Goal: Information Seeking & Learning: Learn about a topic

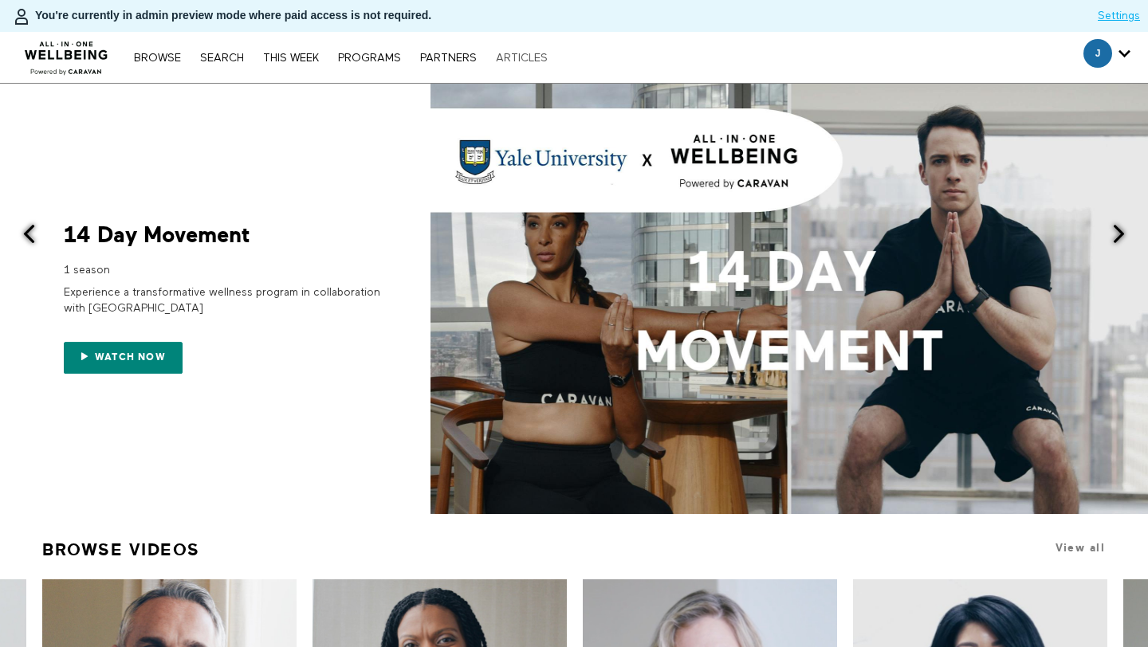
click at [520, 55] on link "ARTICLES" at bounding box center [522, 58] width 68 height 11
click at [224, 61] on link "Search" at bounding box center [222, 58] width 60 height 11
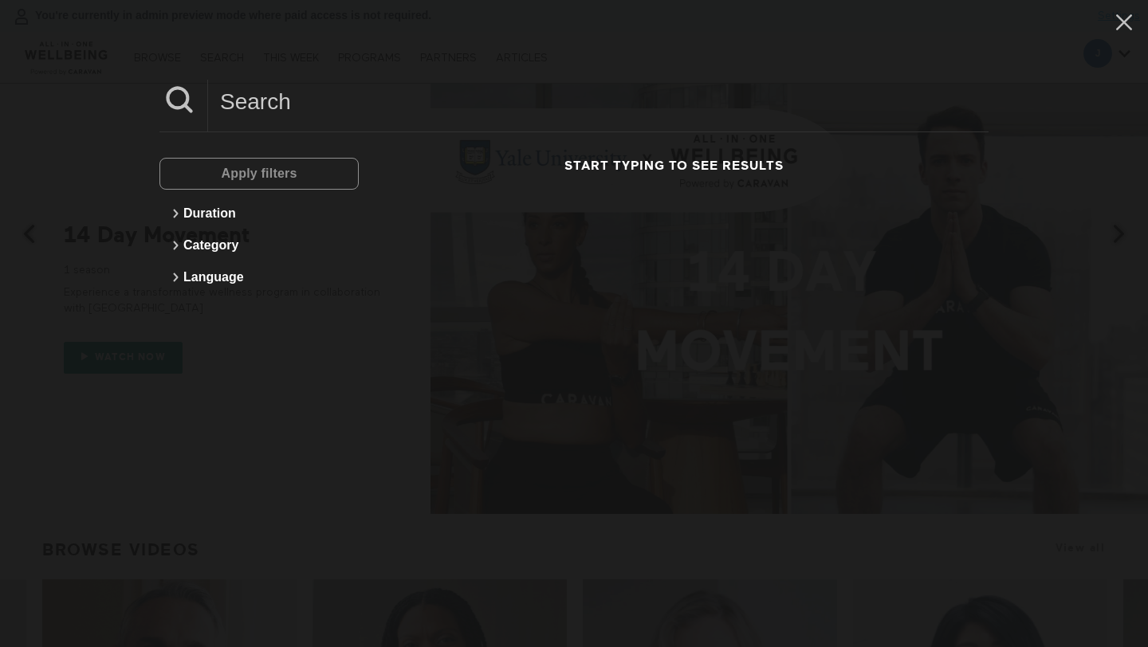
click at [299, 119] on input at bounding box center [598, 102] width 780 height 44
paste input "Emotional Triggers Behind Money Choices"
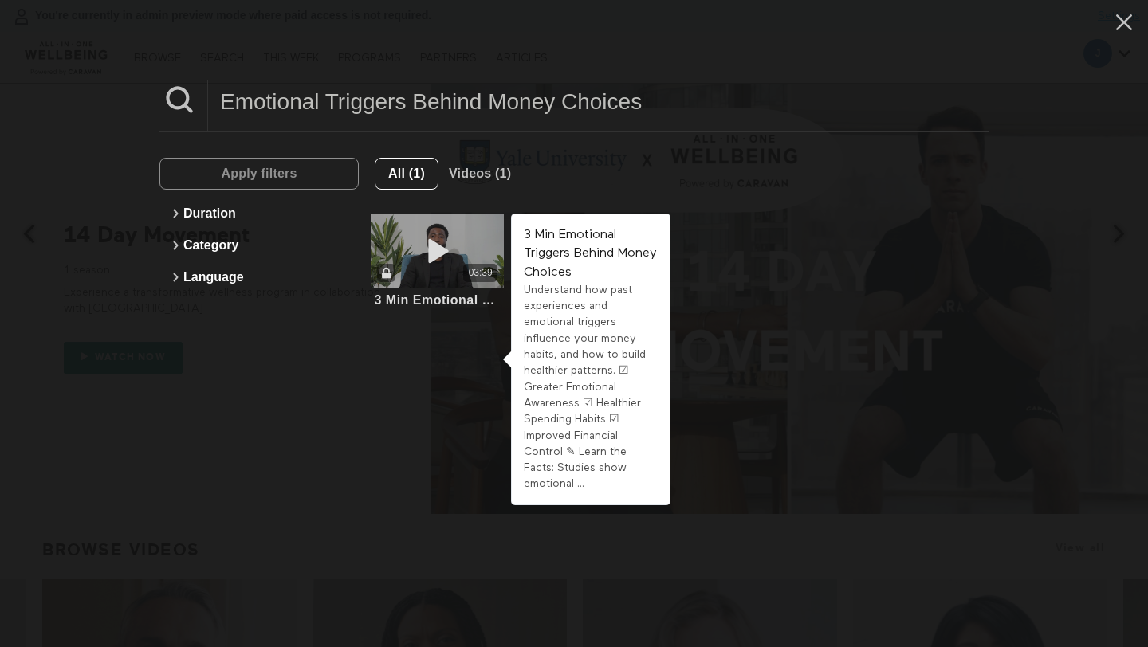
click at [439, 238] on icon at bounding box center [438, 252] width 48 height 28
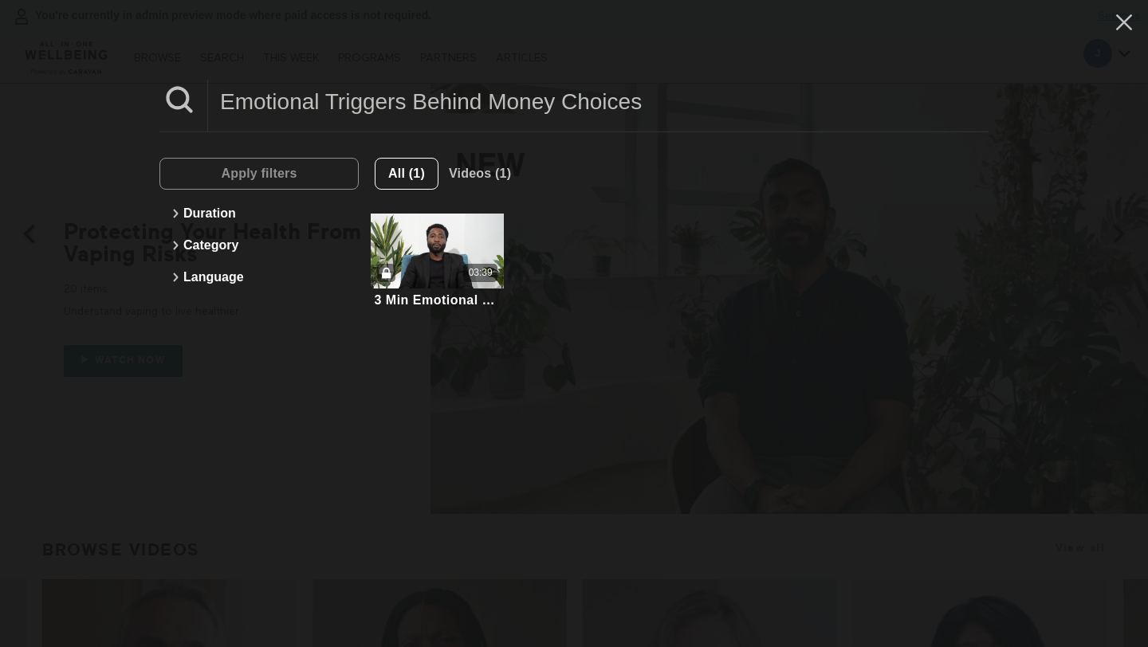
click at [301, 96] on input "Emotional Triggers Behind Money Choices" at bounding box center [598, 102] width 780 height 44
paste input "Managing Fear In Finan"
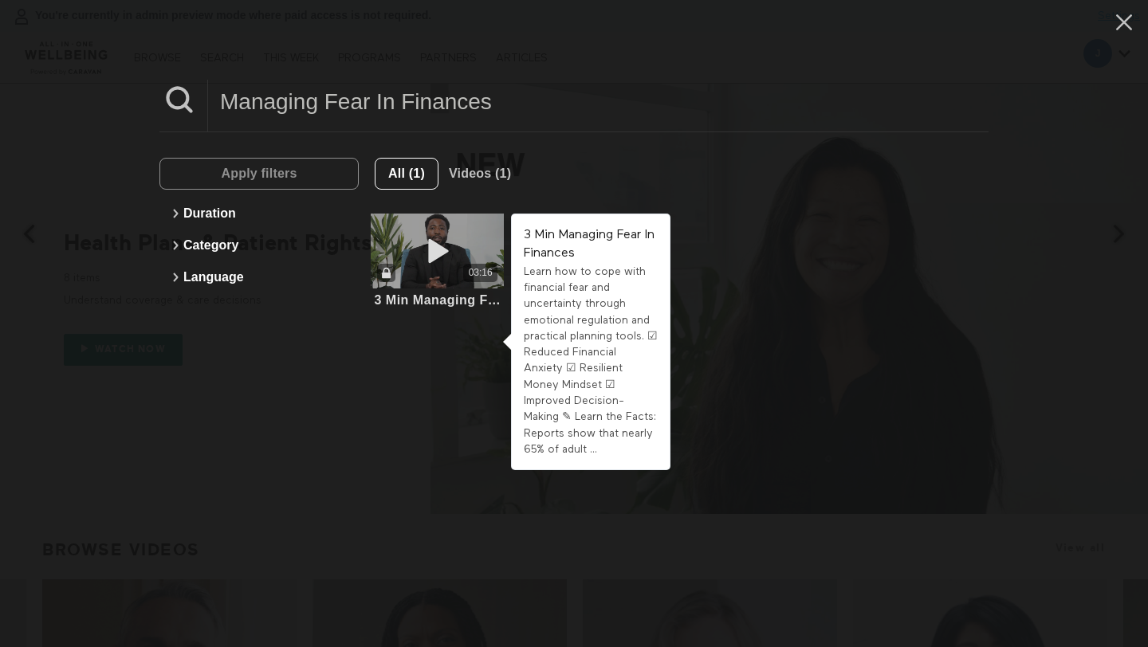
click at [429, 269] on div "03:16" at bounding box center [437, 273] width 133 height 18
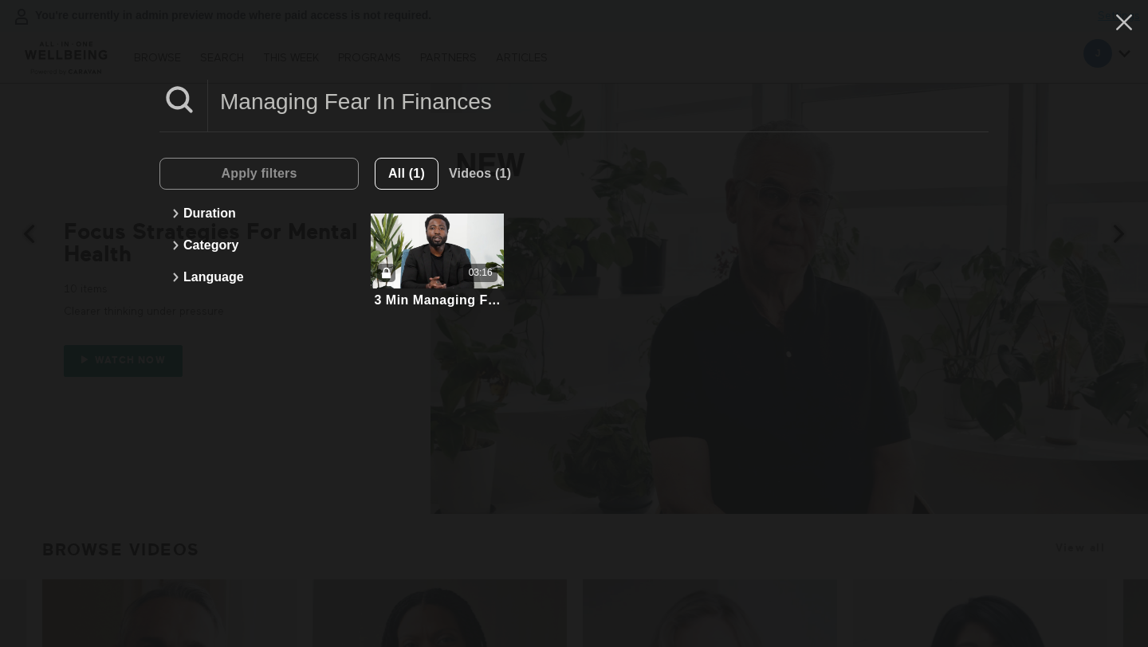
click at [270, 104] on input "Managing Fear In Finances" at bounding box center [598, 102] width 780 height 44
paste input "Finances For Career Chang"
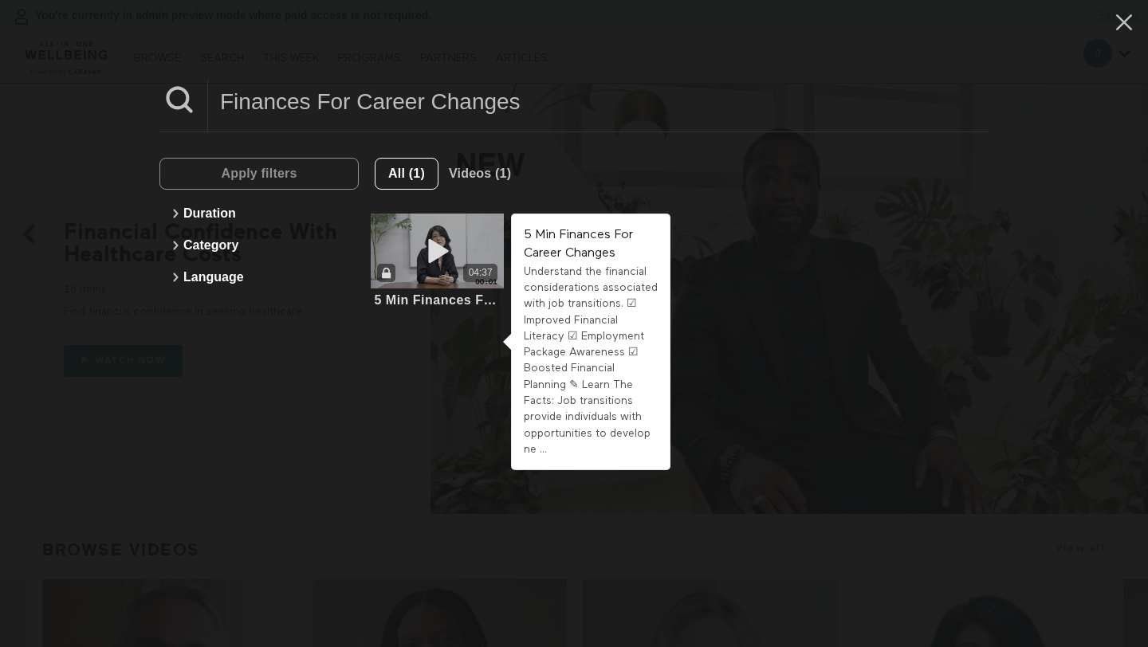
click at [442, 257] on icon at bounding box center [438, 252] width 48 height 28
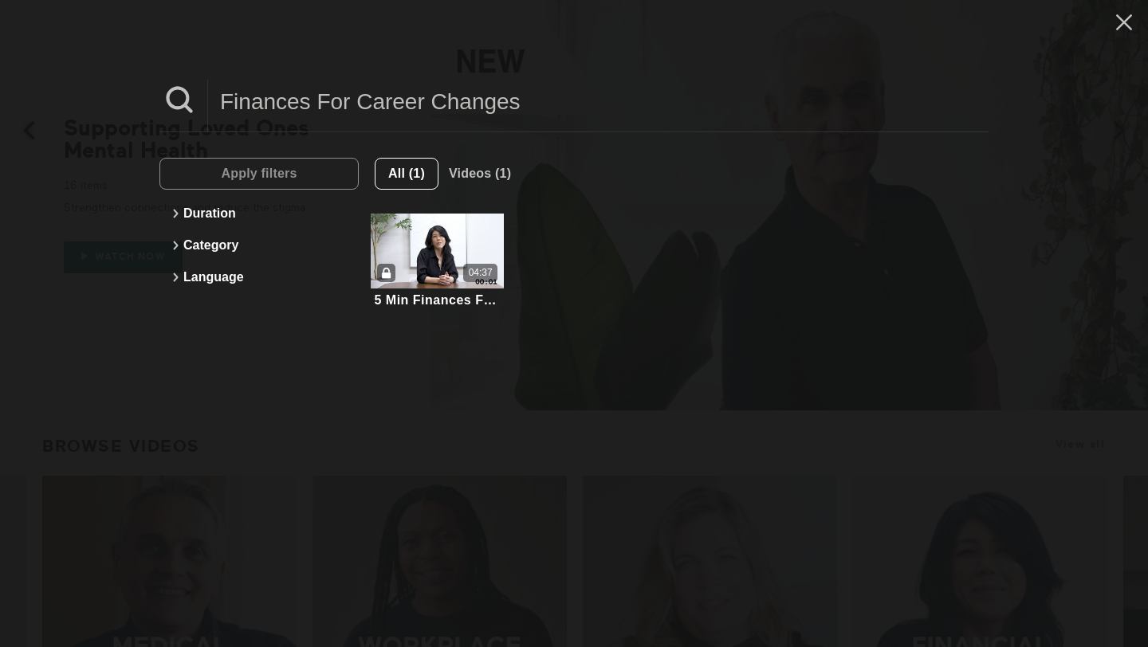
scroll to position [107, 0]
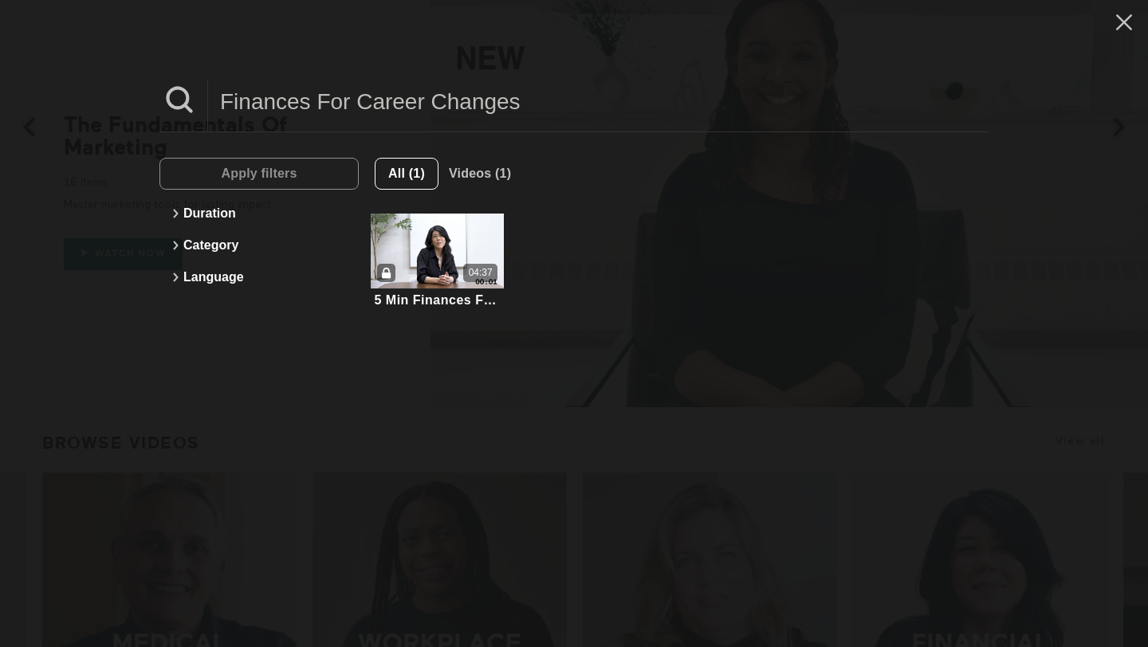
click at [415, 104] on input "Finances For Career Changes" at bounding box center [598, 102] width 780 height 44
paste input "Key Tips For Renting Your First Apartment"
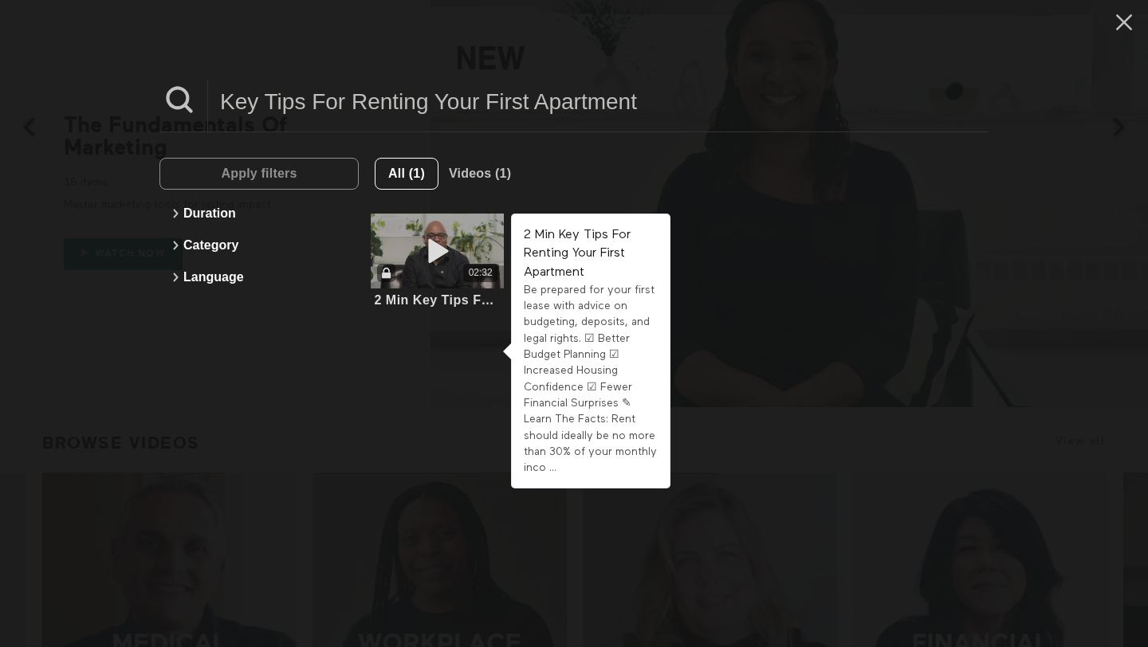
click at [464, 250] on div "02:32" at bounding box center [437, 251] width 133 height 75
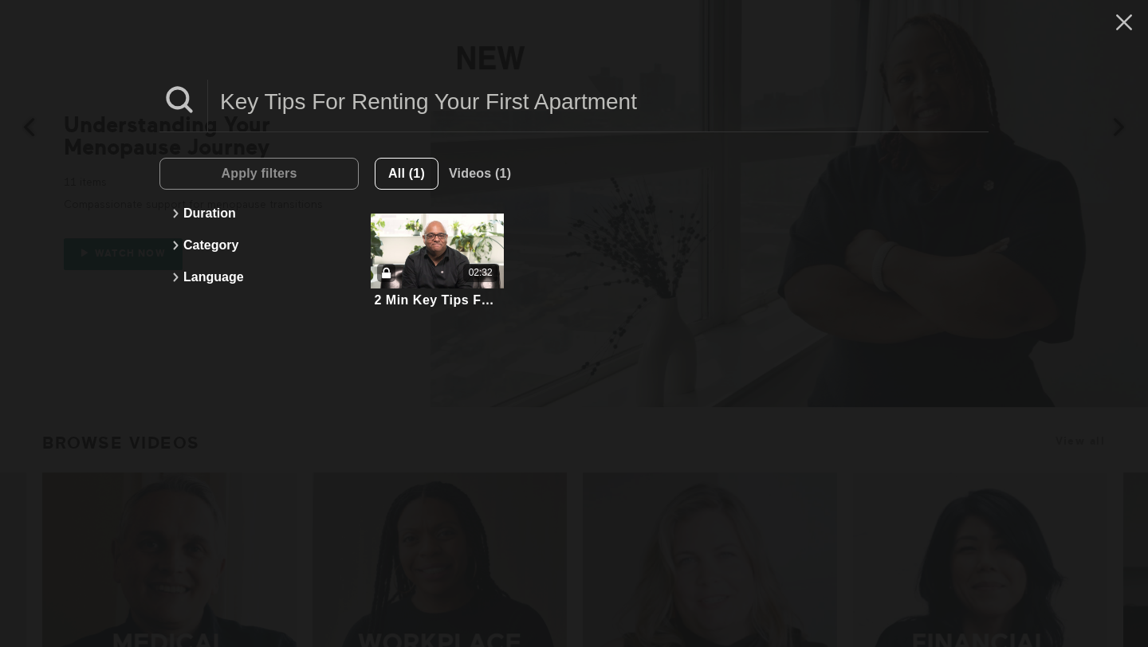
click at [440, 106] on input "Key Tips For Renting Your First Apartment" at bounding box center [598, 102] width 780 height 44
paste input "The Most Common Money Mistakes"
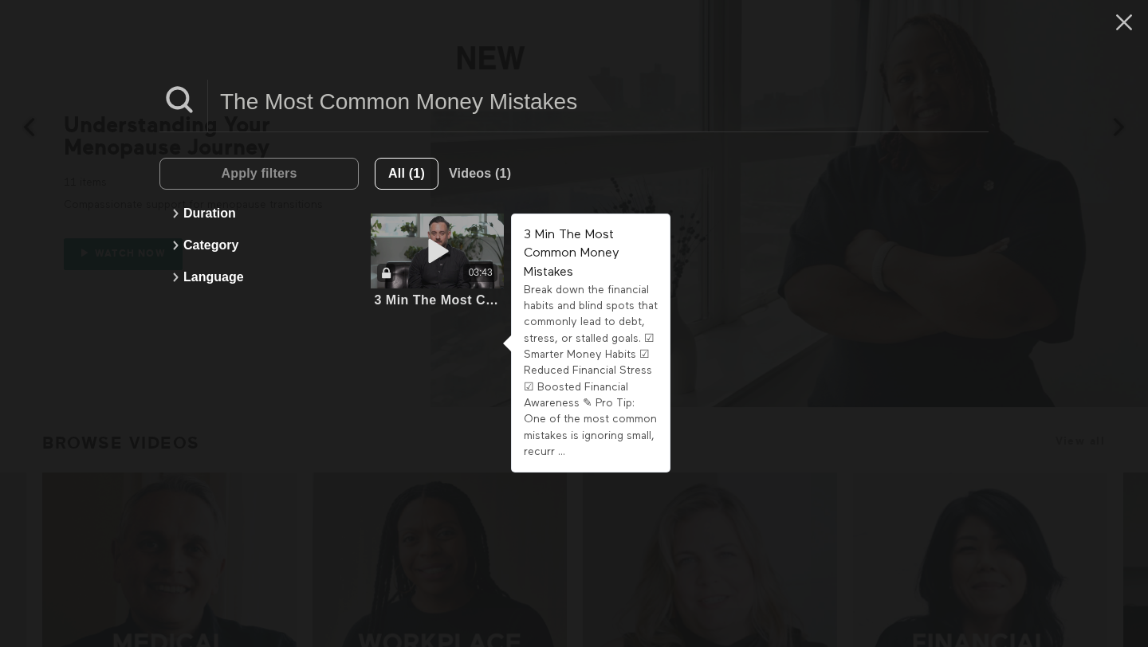
click at [479, 267] on div "03:43" at bounding box center [481, 273] width 24 height 14
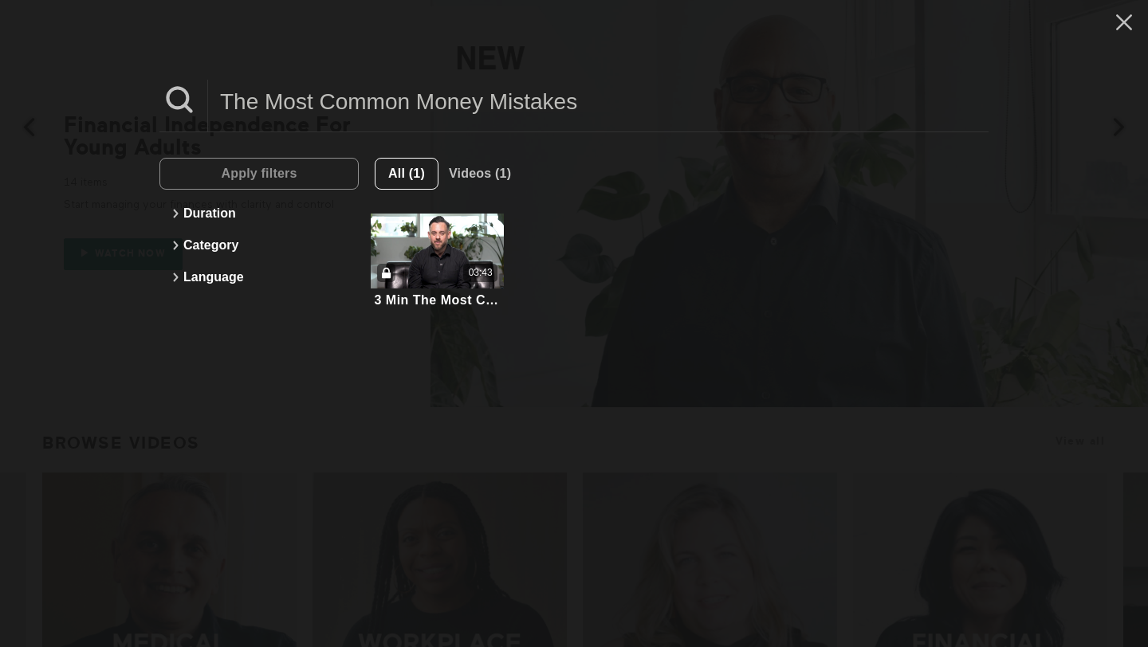
click at [415, 116] on input "The Most Common Money Mistakes" at bounding box center [598, 102] width 780 height 44
paste input "How Young Adults Can Handle Overspending"
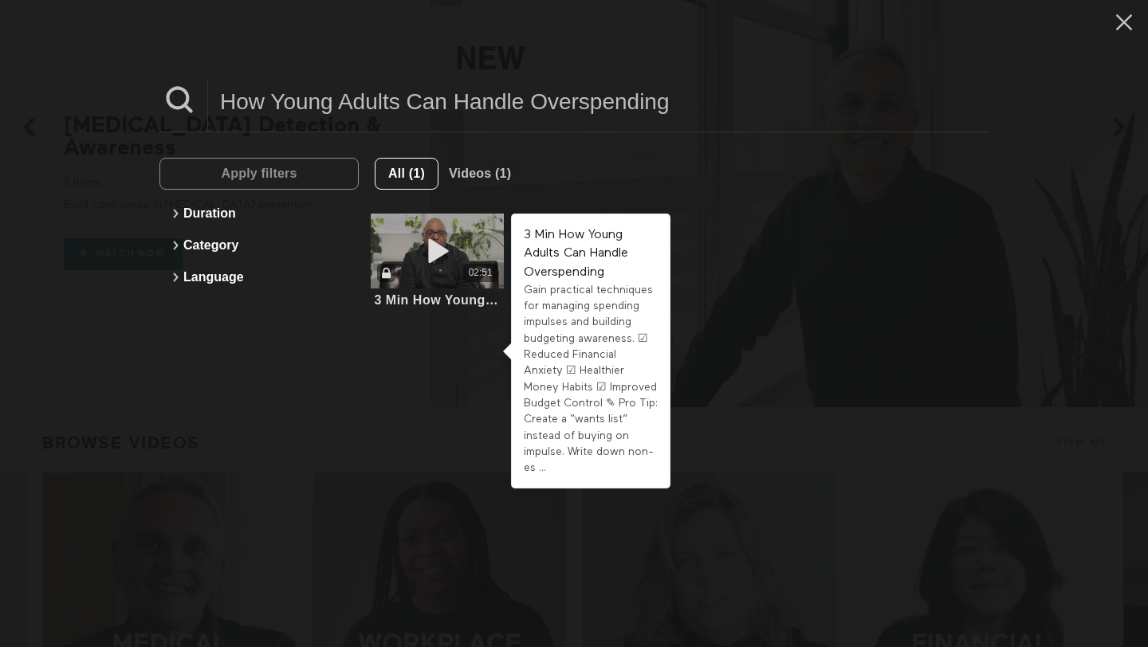
click at [449, 253] on icon at bounding box center [438, 252] width 48 height 28
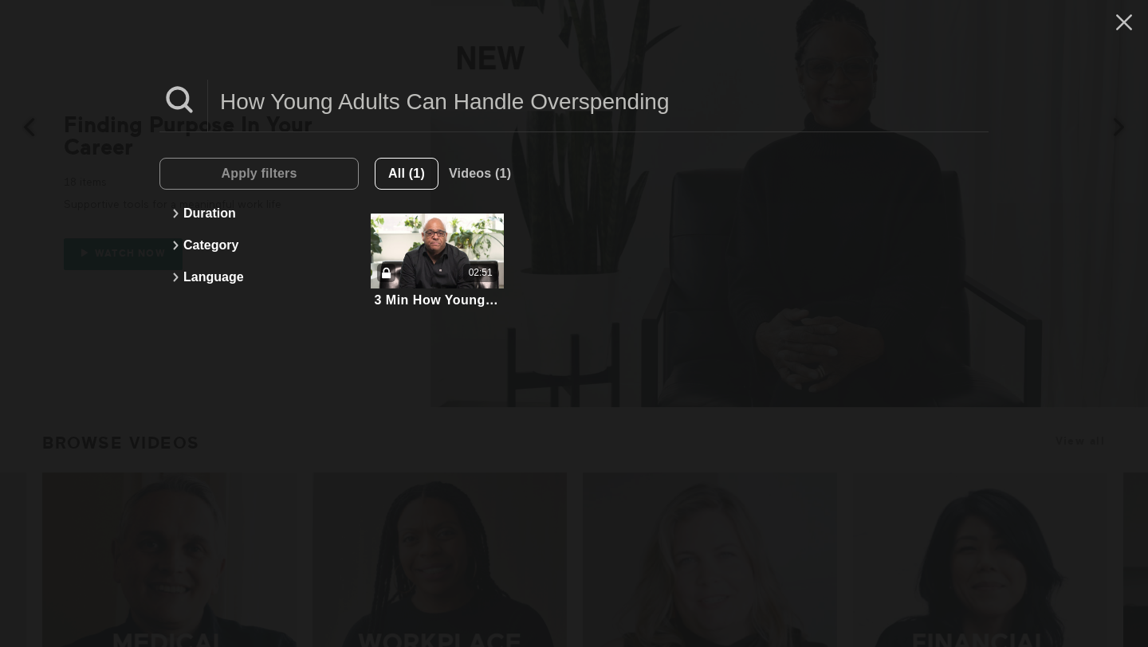
click at [388, 120] on input "How Young Adults Can Handle Overspending" at bounding box center [598, 102] width 780 height 44
paste input "To Respond After Discovering Financial Fraud"
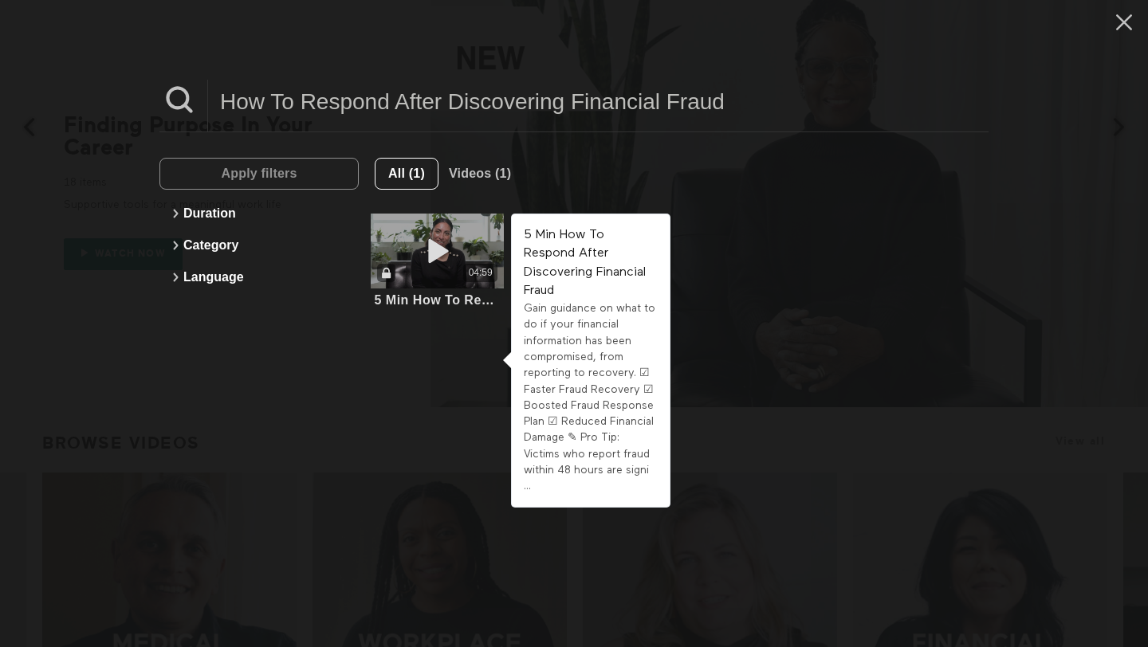
type input "How To Respond After Discovering Financial Fraud"
click at [467, 288] on div "04:59" at bounding box center [437, 251] width 133 height 75
